Goal: Navigation & Orientation: Understand site structure

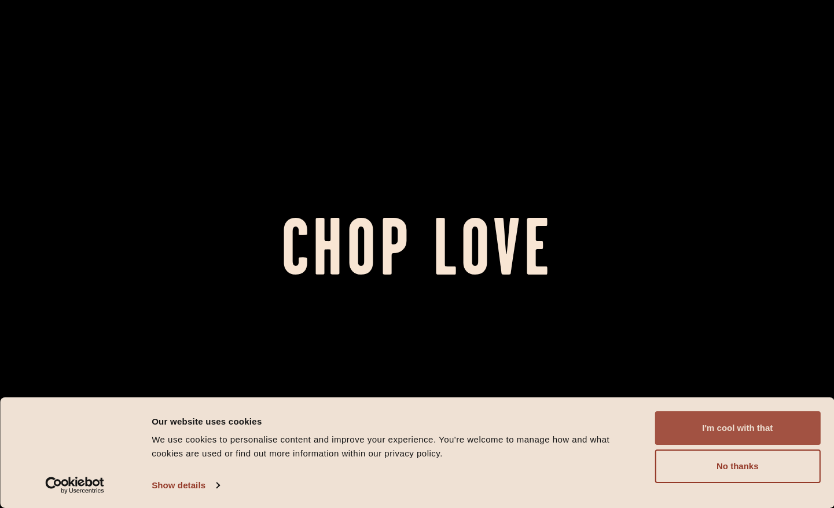
click at [726, 418] on button "I'm cool with that" at bounding box center [738, 428] width 166 height 34
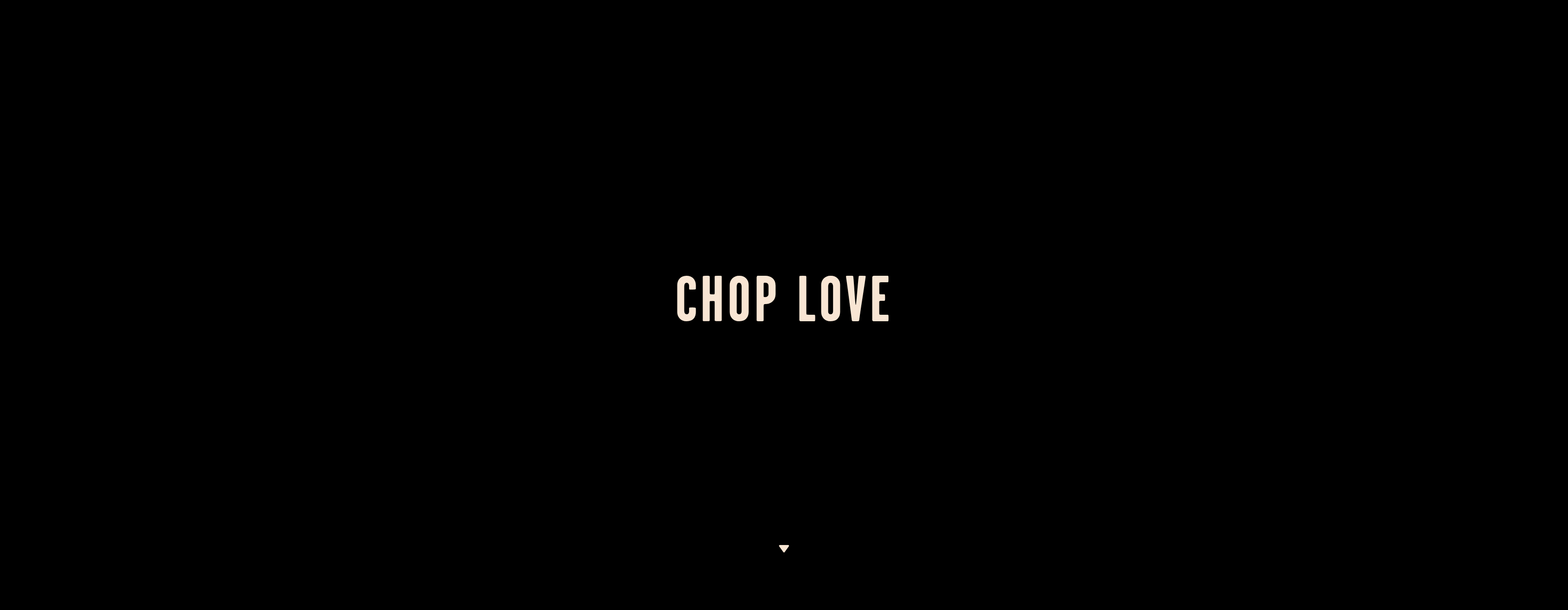
drag, startPoint x: 638, startPoint y: 329, endPoint x: 634, endPoint y: 329, distance: 4.0
click at [638, 329] on h1 "Chop Love" at bounding box center [784, 305] width 1568 height 51
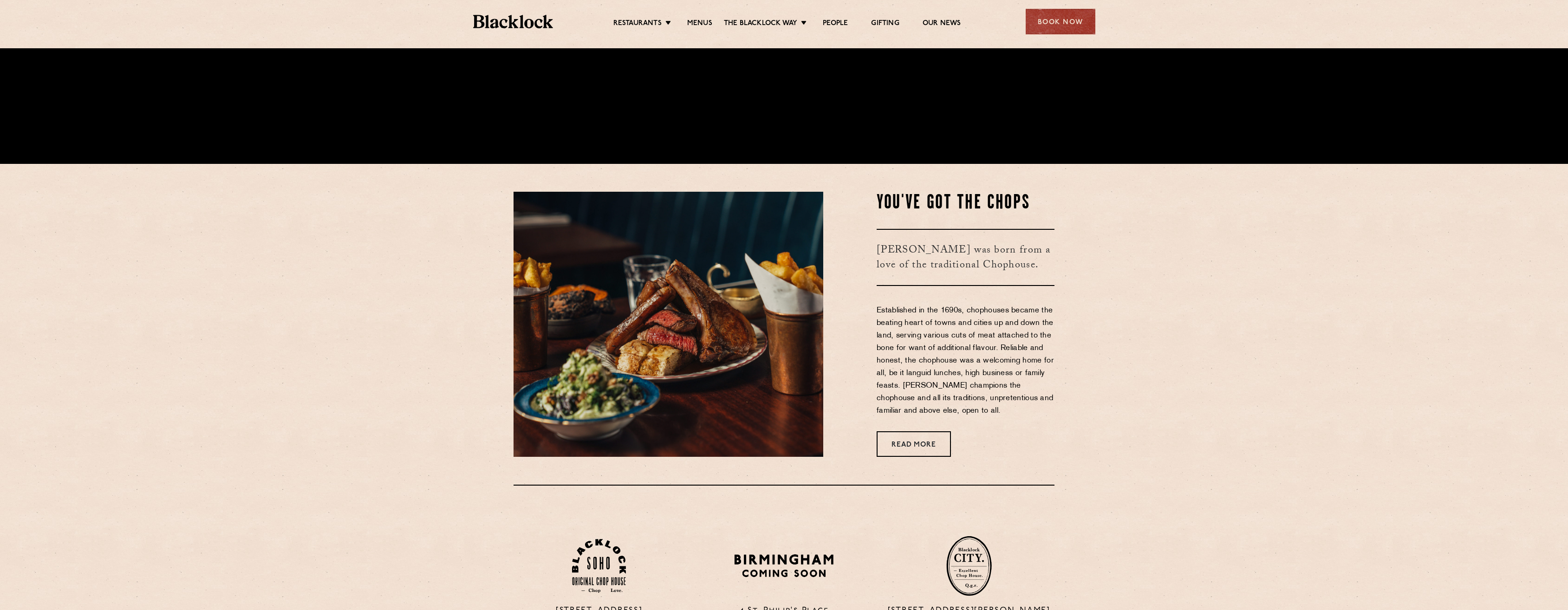
scroll to position [511, 0]
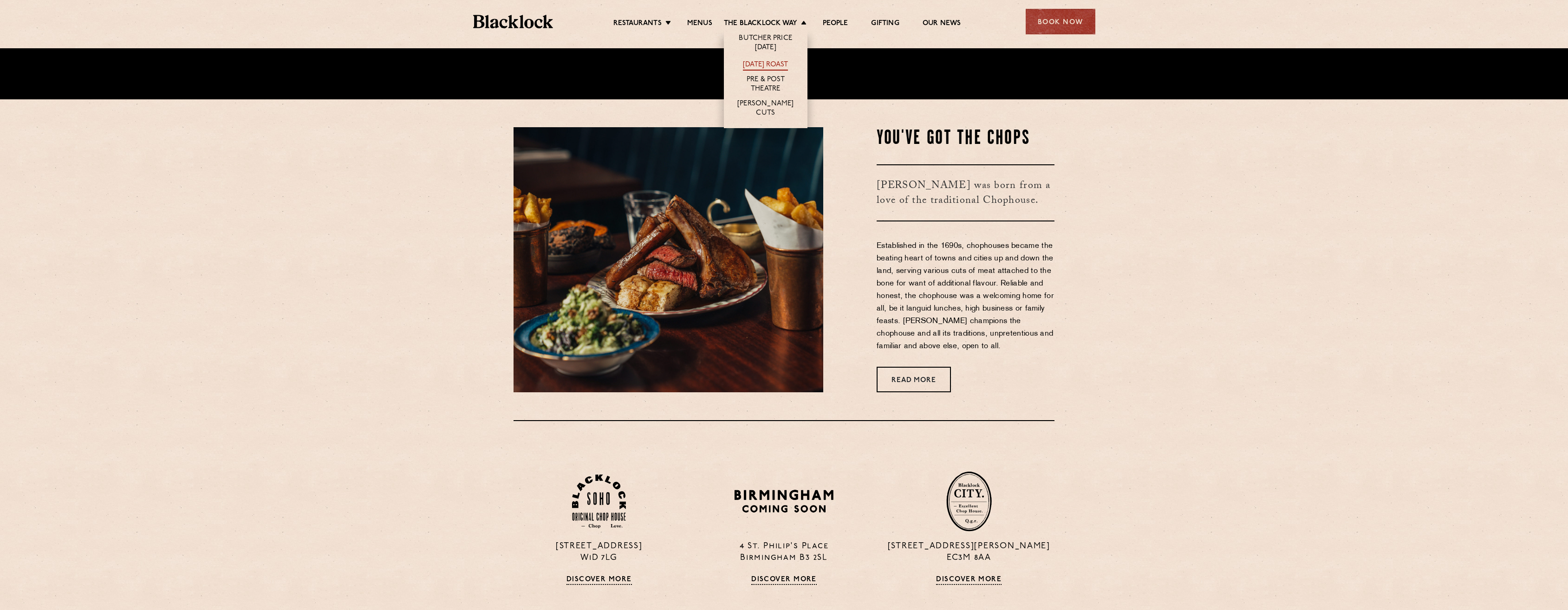
click at [669, 65] on link "[DATE] Roast" at bounding box center [765, 65] width 45 height 10
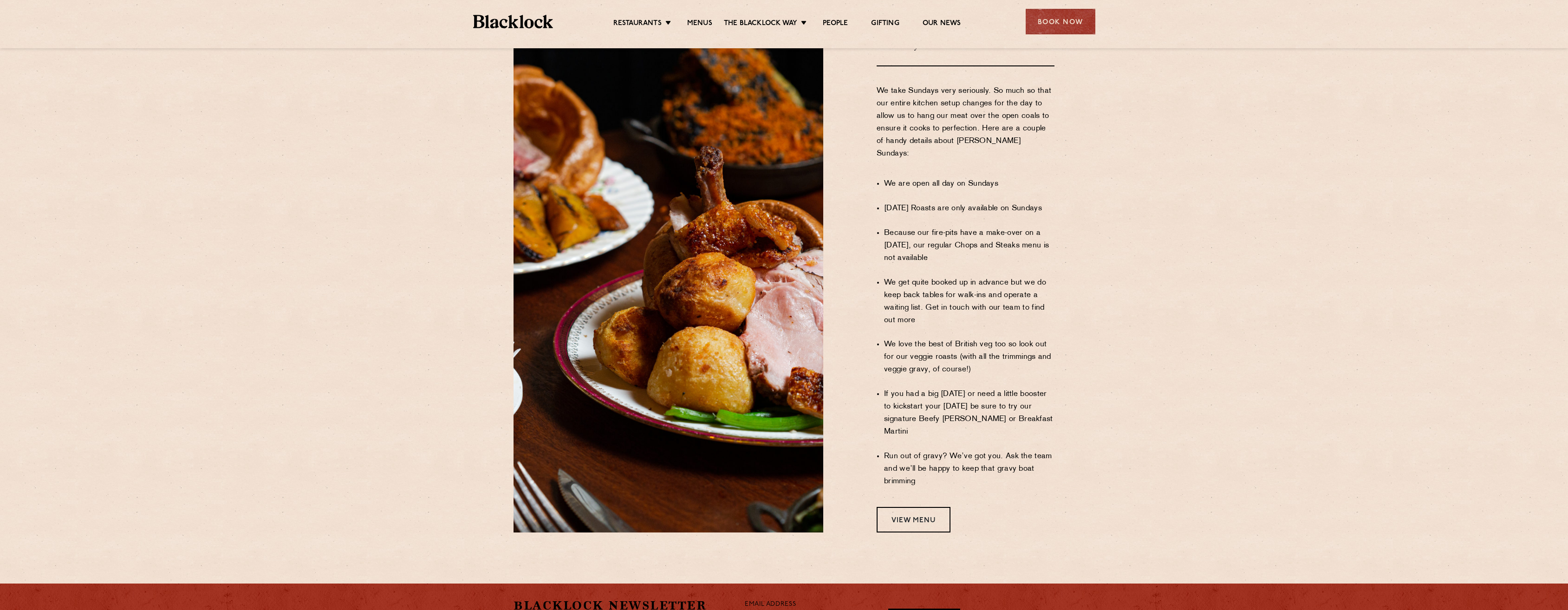
scroll to position [386, 0]
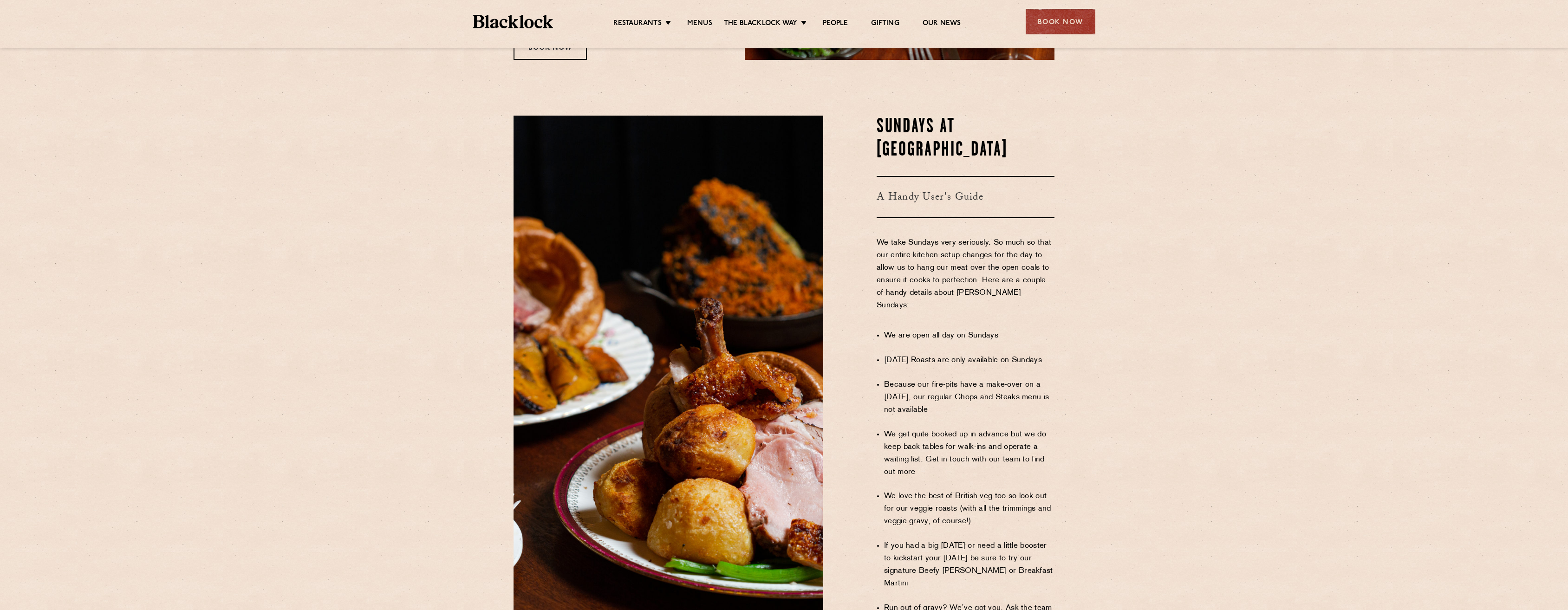
click at [764, 14] on div "Restaurants [GEOGRAPHIC_DATA] [GEOGRAPHIC_DATA] [GEOGRAPHIC_DATA] [GEOGRAPHIC_D…" at bounding box center [784, 21] width 650 height 42
drag, startPoint x: 764, startPoint y: 15, endPoint x: 766, endPoint y: 22, distance: 7.3
click at [766, 22] on link "The Blacklock Way" at bounding box center [760, 24] width 73 height 10
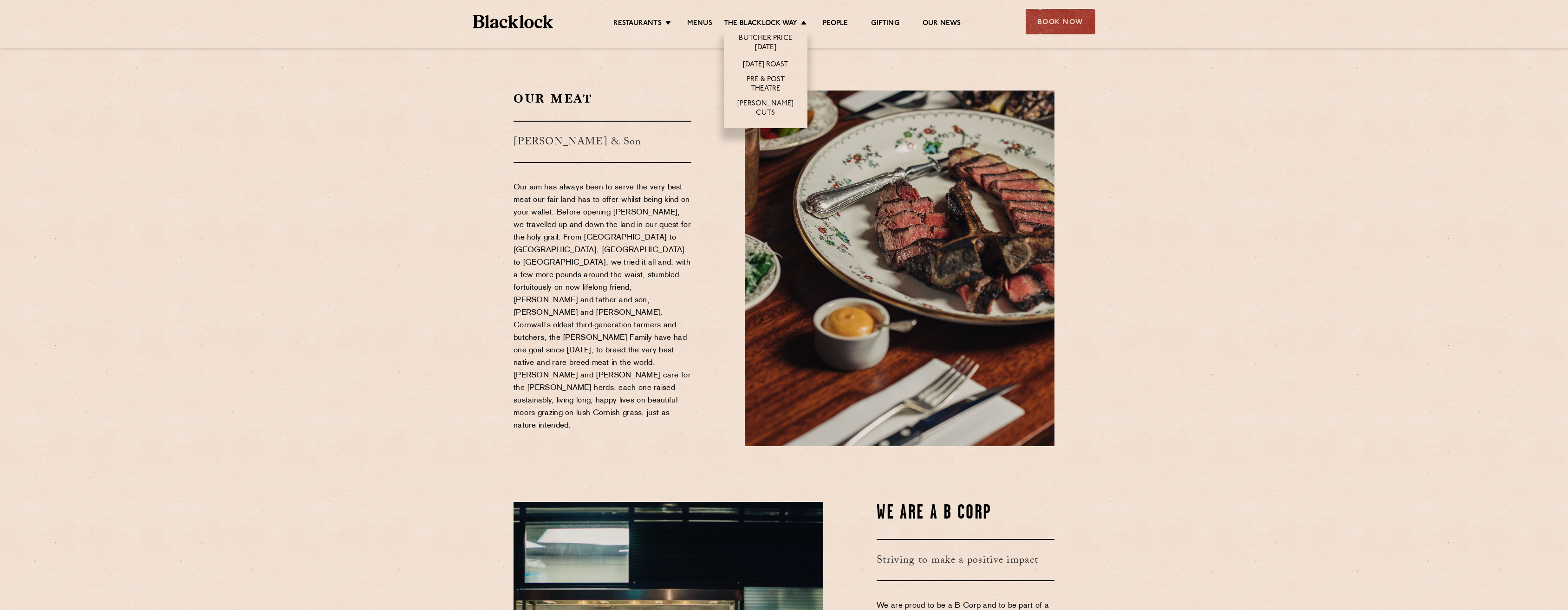
click at [769, 112] on li "[PERSON_NAME] Cuts" at bounding box center [766, 112] width 83 height 31
click at [770, 109] on link "[PERSON_NAME] Cuts" at bounding box center [765, 109] width 65 height 19
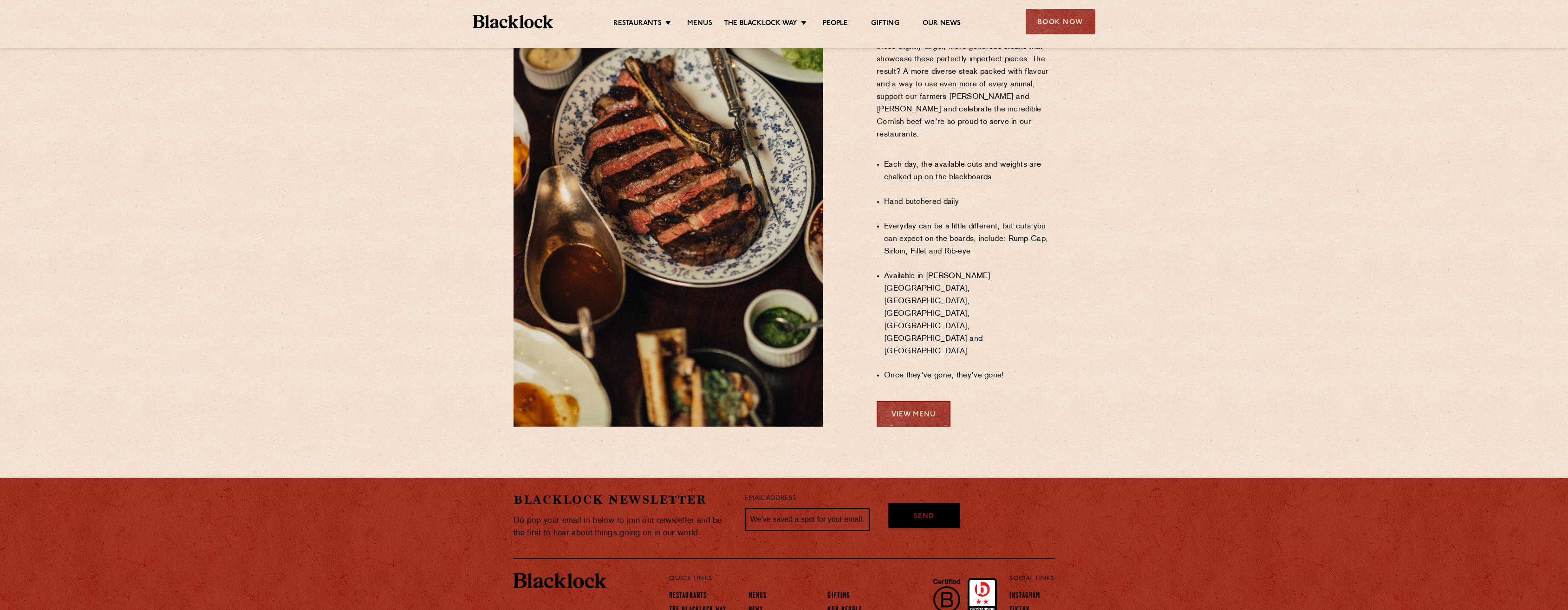
scroll to position [609, 0]
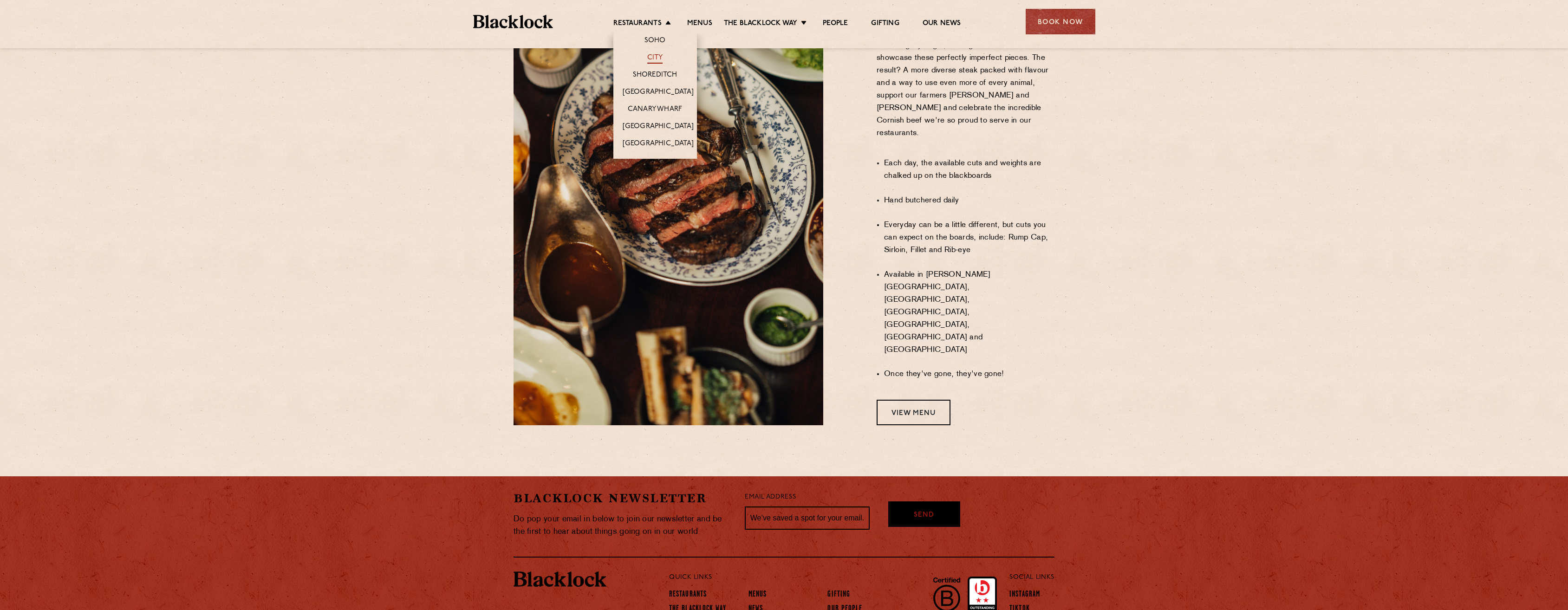
click at [658, 58] on link "City" at bounding box center [655, 59] width 16 height 10
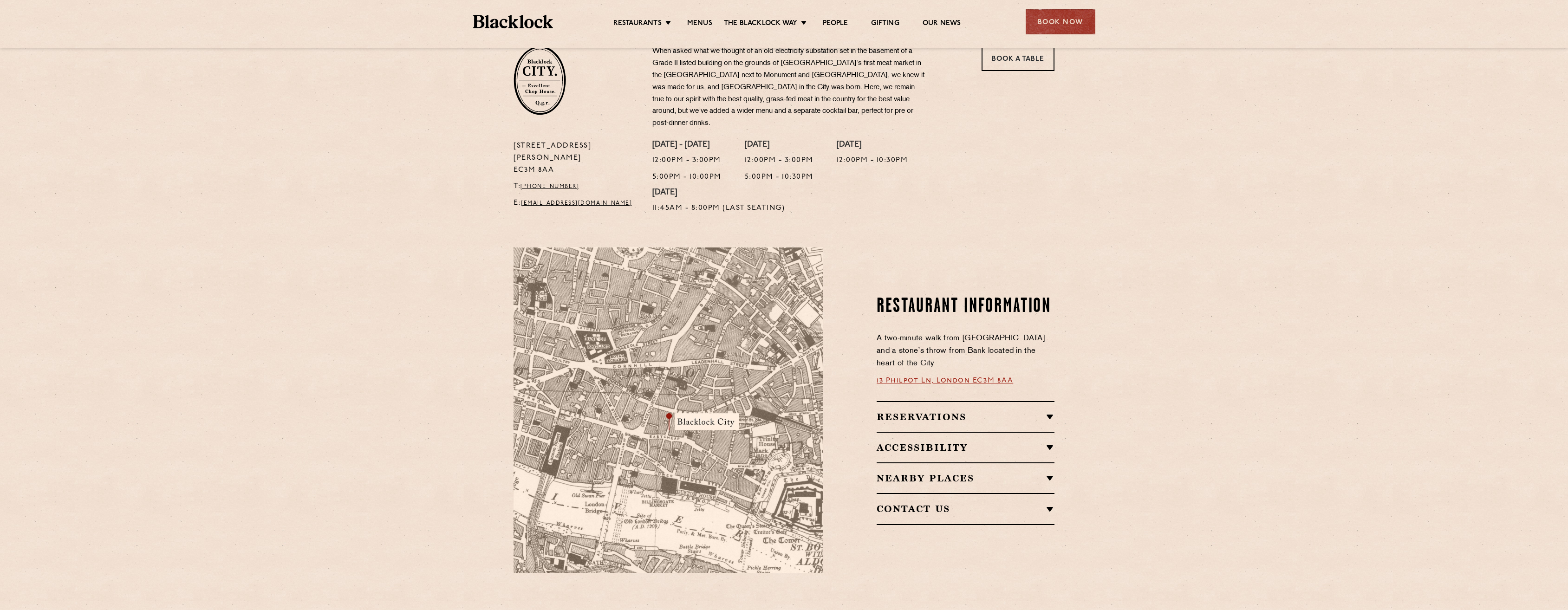
scroll to position [195, 0]
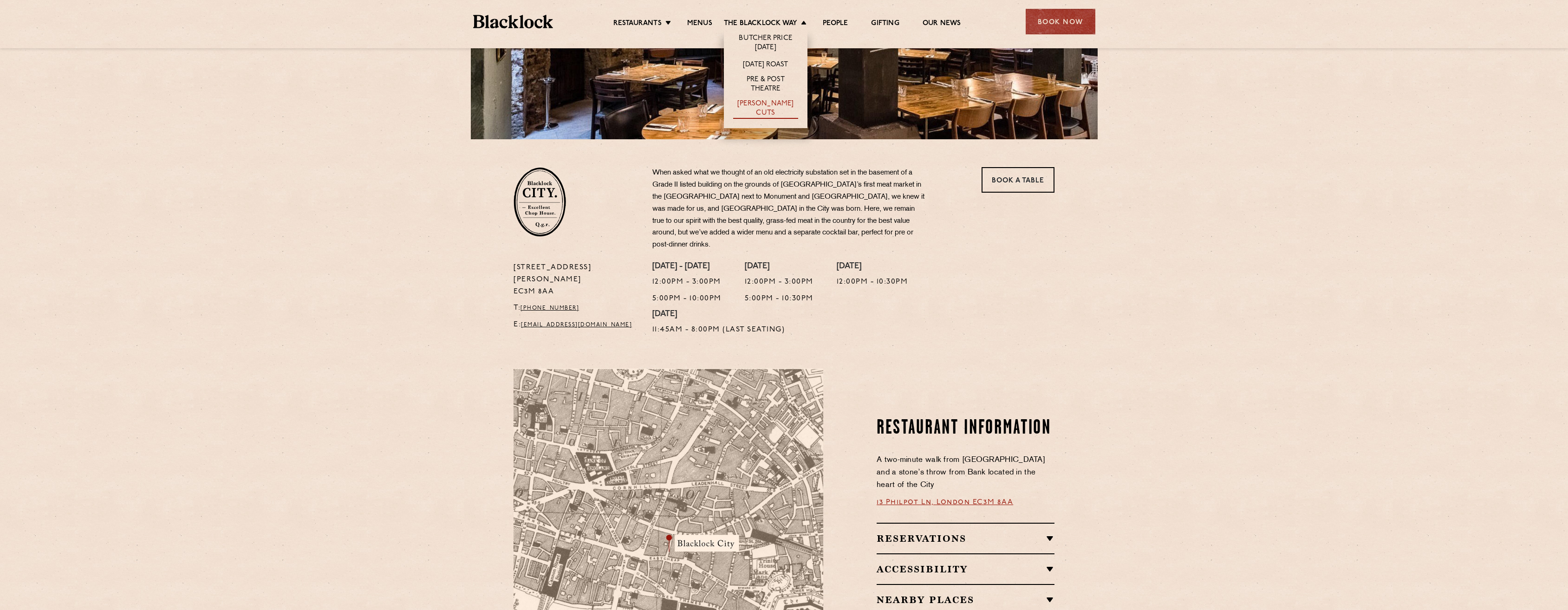
click at [756, 107] on link "[PERSON_NAME] Cuts" at bounding box center [765, 109] width 65 height 19
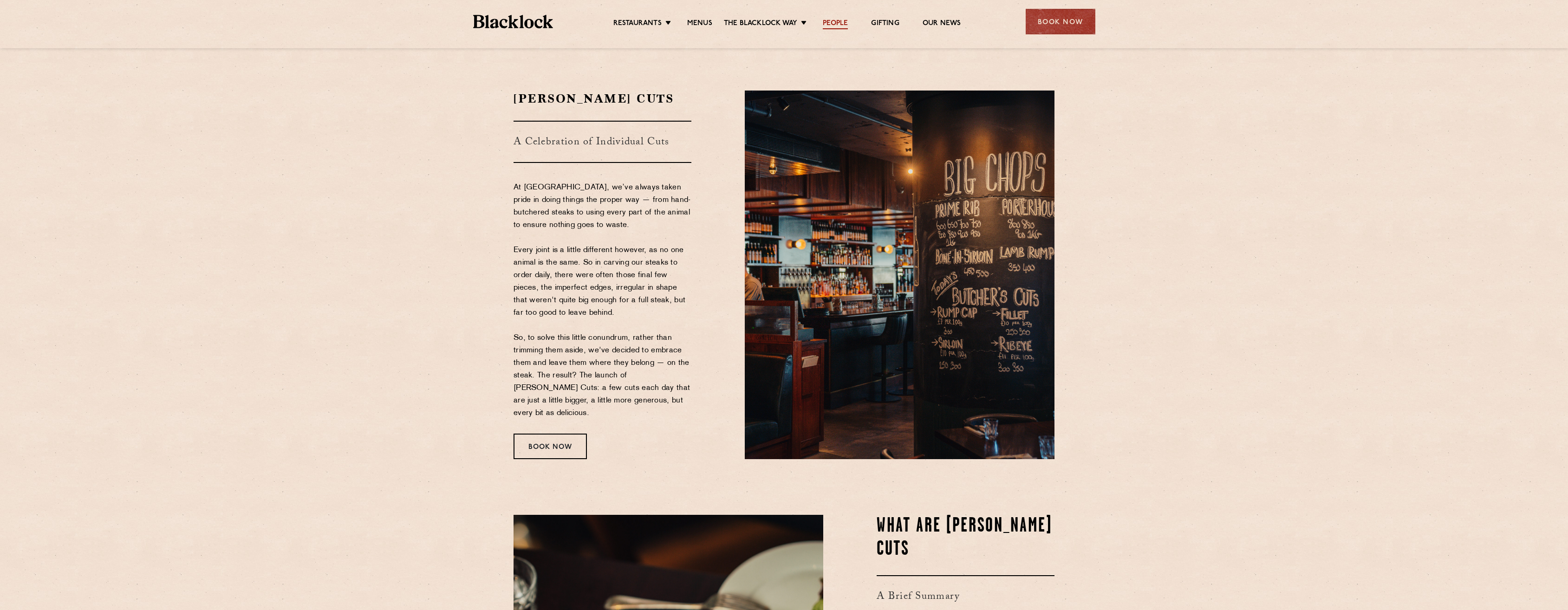
click at [836, 25] on link "People" at bounding box center [835, 24] width 25 height 10
click at [881, 18] on ul "Restaurants Soho City Shoreditch Covent Garden Canary Wharf Manchester Birmingh…" at bounding box center [787, 22] width 468 height 15
